Goal: Check status: Check status

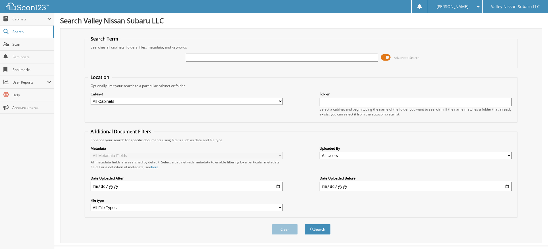
click at [297, 58] on input "text" at bounding box center [282, 57] width 192 height 9
type input "[DATE]"
click at [304, 224] on button "Search" at bounding box center [317, 229] width 26 height 11
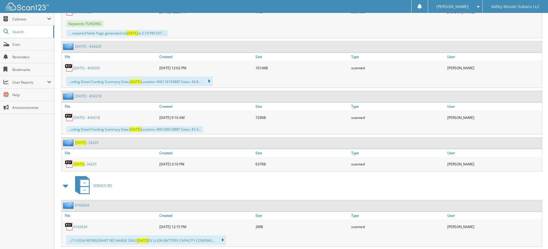
scroll to position [2961, 0]
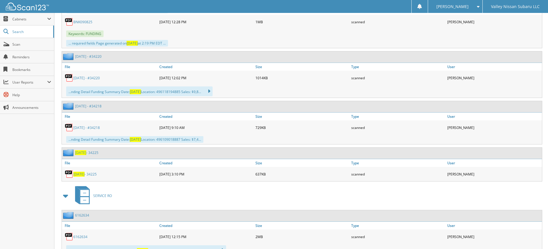
click at [97, 174] on link "09/11/2025 - 34225" at bounding box center [84, 174] width 23 height 5
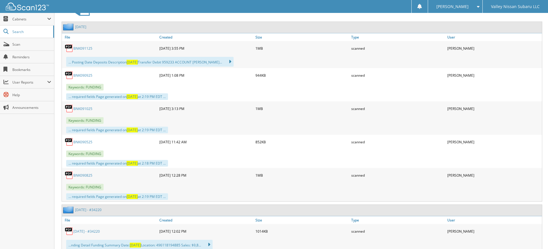
scroll to position [2817, 0]
